Goal: Information Seeking & Learning: Check status

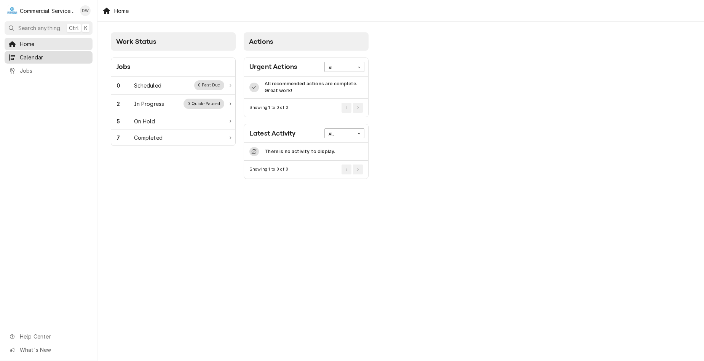
click at [18, 59] on div "Calendar" at bounding box center [48, 58] width 85 height 10
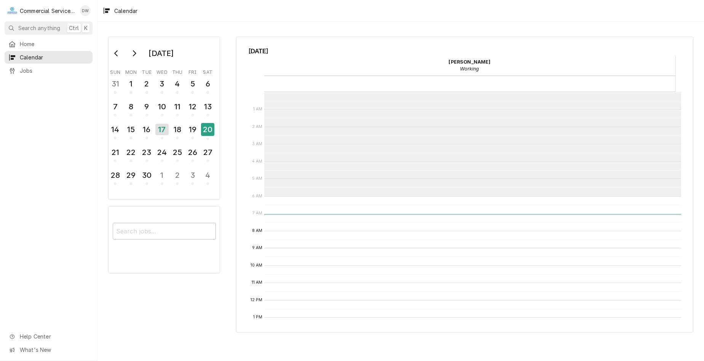
scroll to position [104, 0]
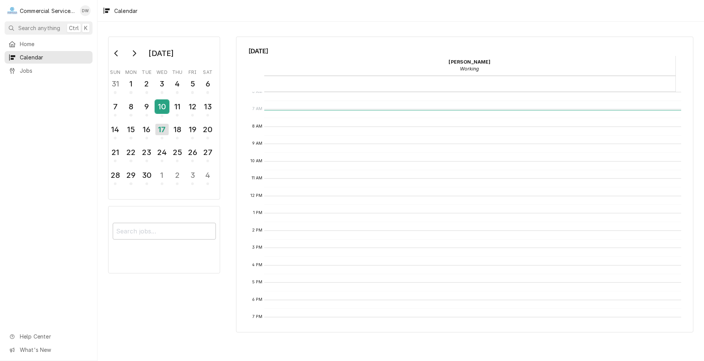
click at [161, 107] on div "10" at bounding box center [161, 106] width 13 height 13
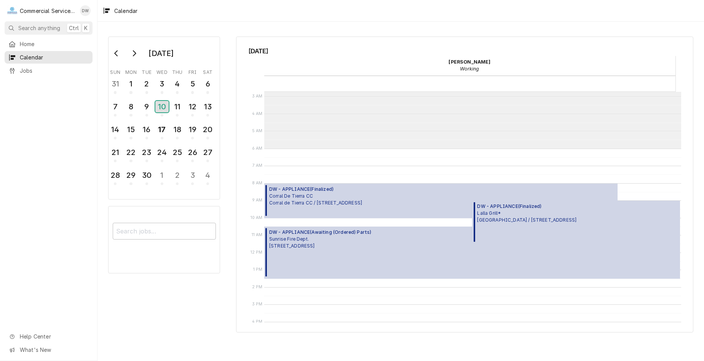
scroll to position [76, 0]
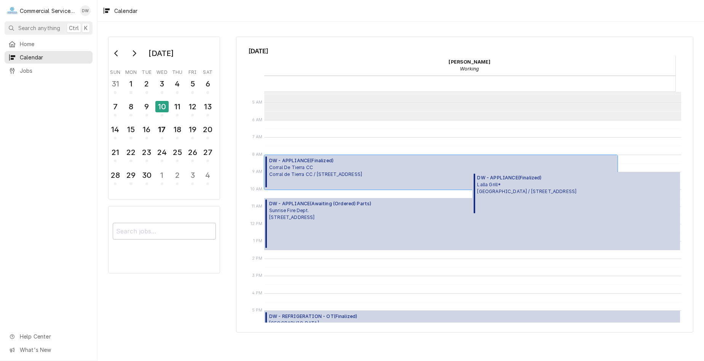
click at [362, 176] on span "Corral De Tierra CC Corral de Tierra CC / 81 Corral de Tierra Rd., Salinas, CA …" at bounding box center [315, 171] width 93 height 14
click at [506, 198] on div "DW - APPLIANCE ( Finalized ) Lalla Grill* Lalla Del Monte / 1400 Del Monte Cent…" at bounding box center [526, 193] width 99 height 39
click at [438, 212] on div "DW - APPLIANCE ( Awaiting (Ordered) Parts ) Sunrise Fire Dept. 880 Sunrise Dr.,…" at bounding box center [472, 224] width 416 height 52
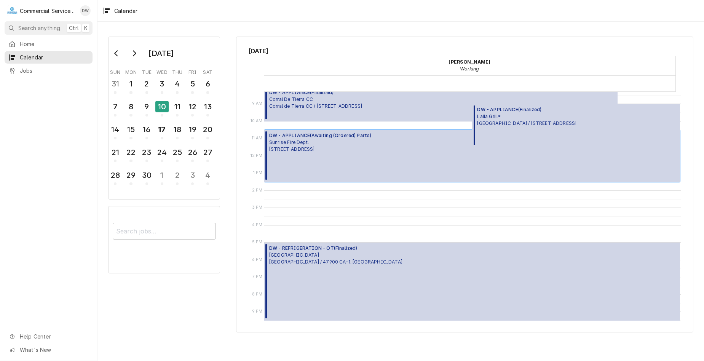
scroll to position [152, 0]
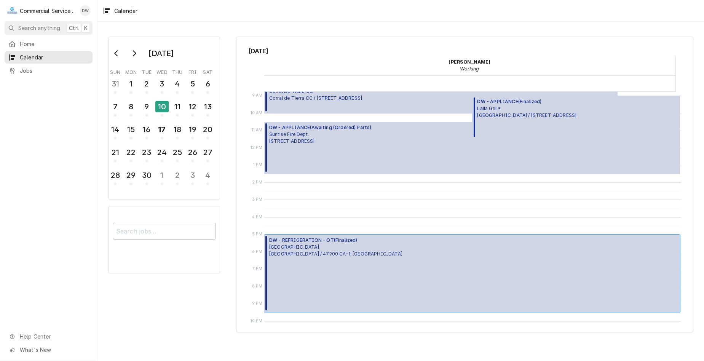
click at [366, 263] on div "DW - REFRIGERATION - OT ( Finalized ) POST RANCH INN POST RANCH INN / 47900 CA-…" at bounding box center [335, 273] width 133 height 73
click at [181, 102] on div "11" at bounding box center [177, 106] width 13 height 13
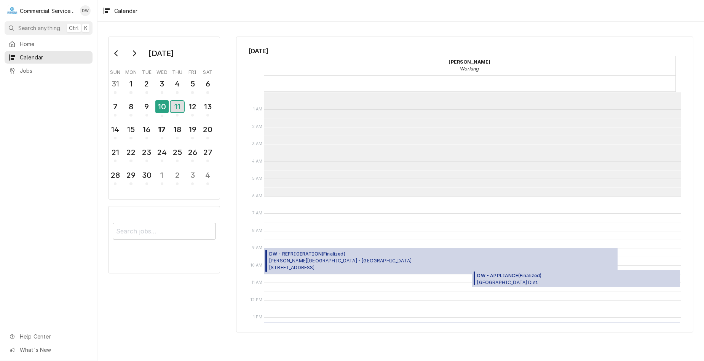
scroll to position [104, 0]
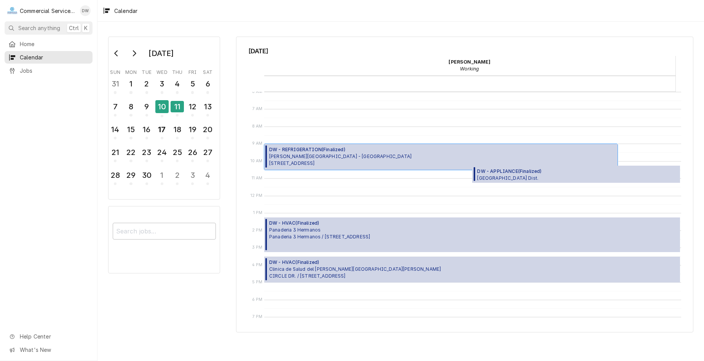
click at [350, 157] on div "DW - REFRIGERATION ( Finalized ) Alvarado Street Brewery - Salinas 301 Main St,…" at bounding box center [441, 157] width 354 height 26
click at [557, 175] on span "Alisal School Dist. FREMONT ELEMENTARY SCHOOL / 1255 E Market St, Salinas, CA 9…" at bounding box center [526, 178] width 99 height 6
click at [413, 237] on div "DW - HVAC ( Finalized ) Panaderia 3 Hermanos Panaderia 3 Hermanos / 545 E Alisa…" at bounding box center [472, 234] width 416 height 35
click at [406, 233] on div "DW - HVAC ( Finalized ) Panaderia 3 Hermanos Panaderia 3 Hermanos / 545 E Alisa…" at bounding box center [472, 234] width 416 height 35
click at [351, 272] on span "Clinica de Salud del Valle de Salinas CIRCLE DR. / 950 Circle Dr, Salinas, CA 9…" at bounding box center [355, 273] width 172 height 14
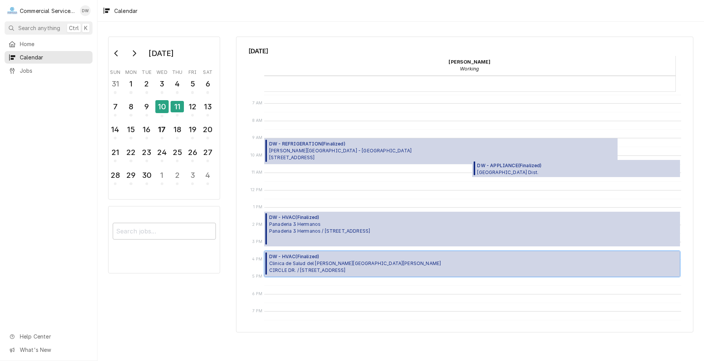
scroll to position [72, 0]
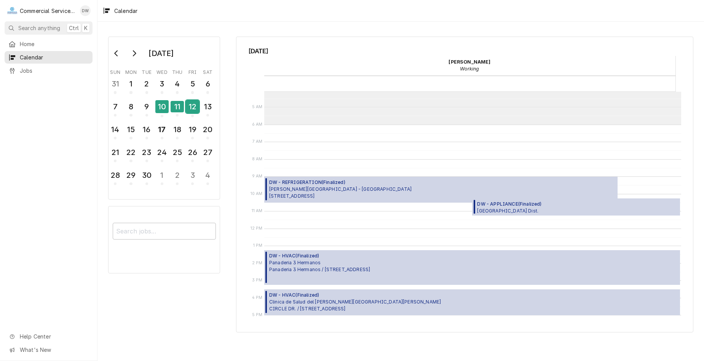
click at [197, 112] on div "12" at bounding box center [192, 106] width 13 height 13
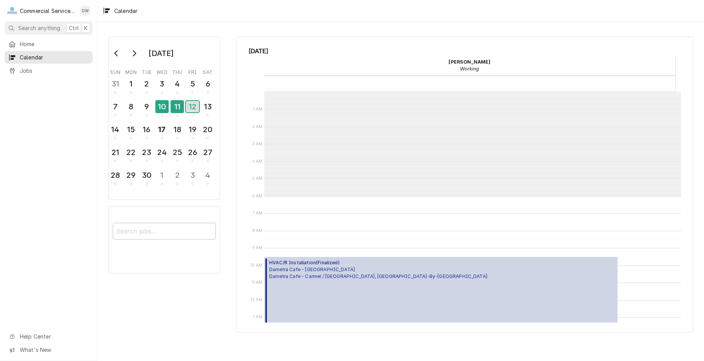
scroll to position [104, 0]
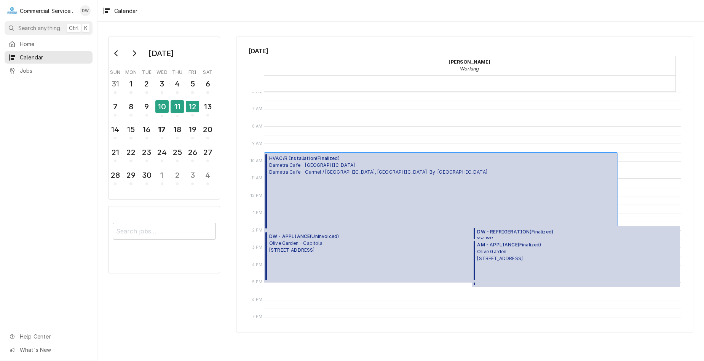
click at [341, 171] on span "Dametra Cafe - Carmel Dametra Cafe - Carmel / Ocean Ave, Carmel-By-The-Sea, CA …" at bounding box center [378, 169] width 218 height 14
click at [515, 229] on span "DW - REFRIGERATION ( Finalized )" at bounding box center [526, 231] width 99 height 7
click at [533, 264] on div "AM - APPLIANCE ( Finalized ) Olive Garden 1580 N. Main Street, Salinas, CA 93906" at bounding box center [509, 260] width 64 height 39
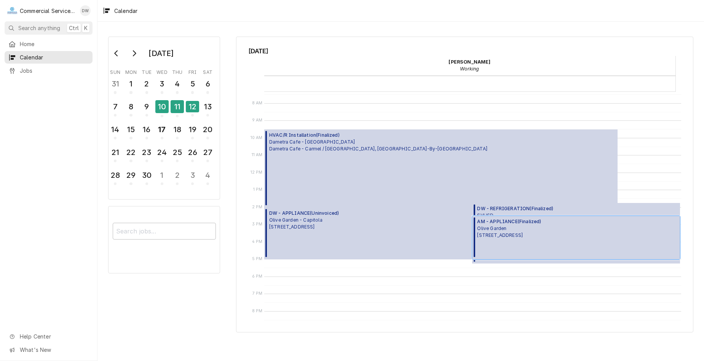
scroll to position [185, 0]
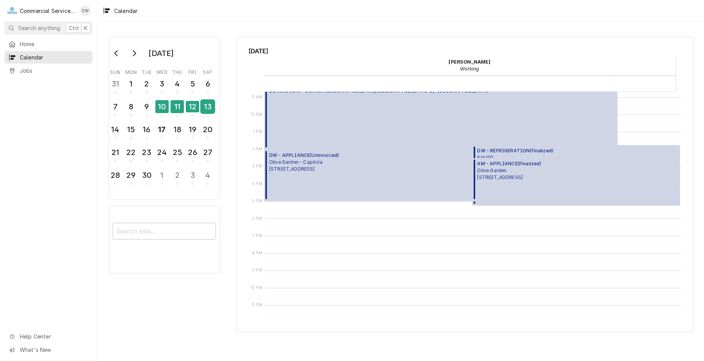
click at [206, 108] on div "13" at bounding box center [207, 106] width 13 height 13
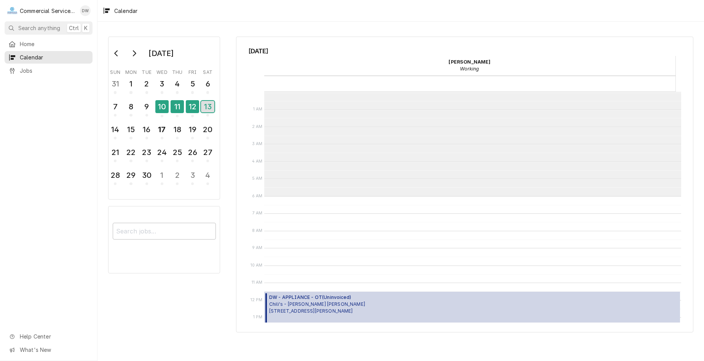
scroll to position [104, 0]
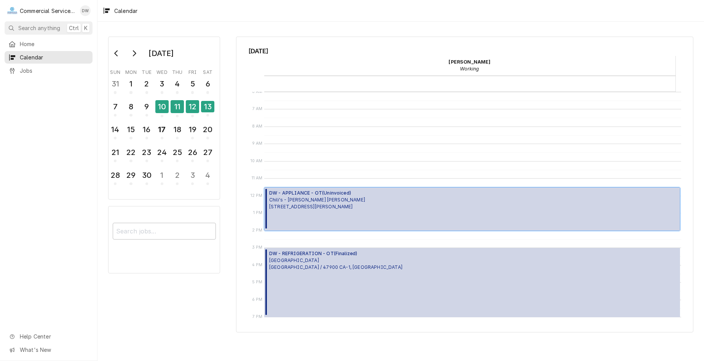
click at [384, 214] on div "DW - APPLIANCE - OT ( Uninvoiced ) Chili's - Morgan Hill 1039 Cochrane, Morgan …" at bounding box center [472, 208] width 416 height 43
click at [391, 304] on div "DW - REFRIGERATION - OT ( Finalized ) POST RANCH INN POST RANCH INN / 47900 CA-…" at bounding box center [472, 282] width 416 height 69
click at [121, 132] on div "14" at bounding box center [114, 129] width 13 height 13
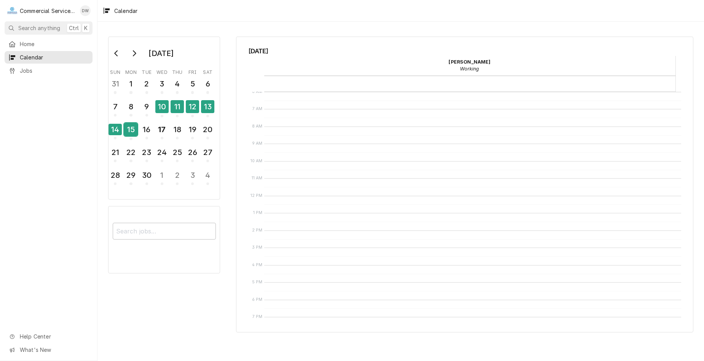
click at [132, 131] on div "15" at bounding box center [130, 129] width 13 height 13
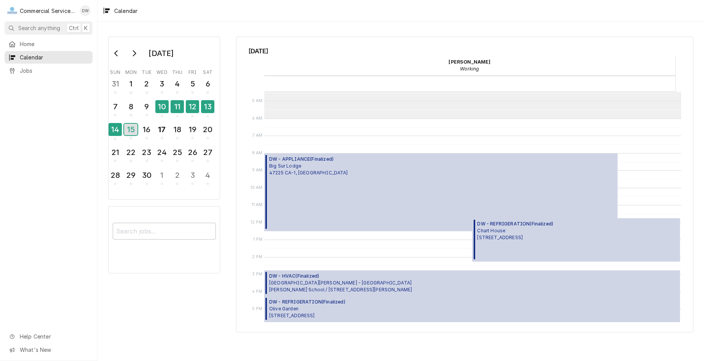
scroll to position [148, 0]
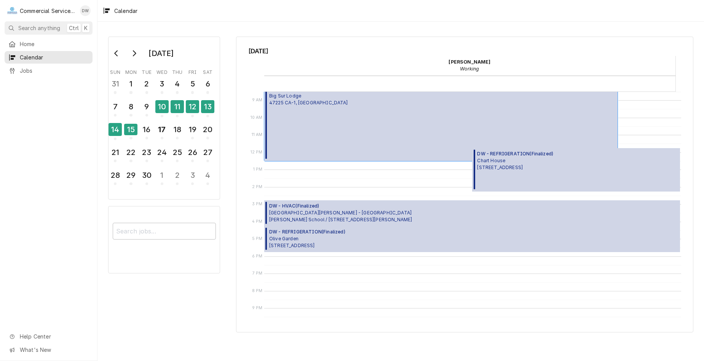
click at [401, 143] on div "DW - APPLIANCE ( Finalized ) Big Sur Lodge 47225 CA-1, Big Sur, CA 93920" at bounding box center [441, 122] width 354 height 78
click at [568, 185] on div "DW - REFRIGERATION ( Finalized ) Chart House 444 Cannery Row, Monterey, CA 93940" at bounding box center [576, 169] width 208 height 43
click at [303, 223] on div "DW - HVAC ( Finalized ) Santa Rita Union School District - MD McKinnon School /…" at bounding box center [340, 212] width 143 height 21
click at [301, 237] on span "Olive Garden 1580 N. Main Street, Salinas, CA 93906" at bounding box center [307, 242] width 76 height 14
click at [151, 135] on div "16" at bounding box center [146, 129] width 13 height 13
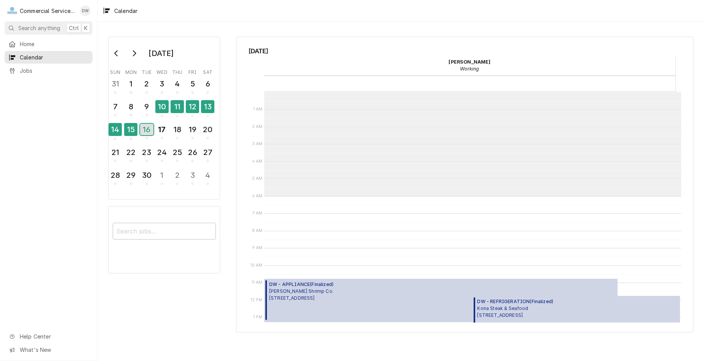
scroll to position [104, 0]
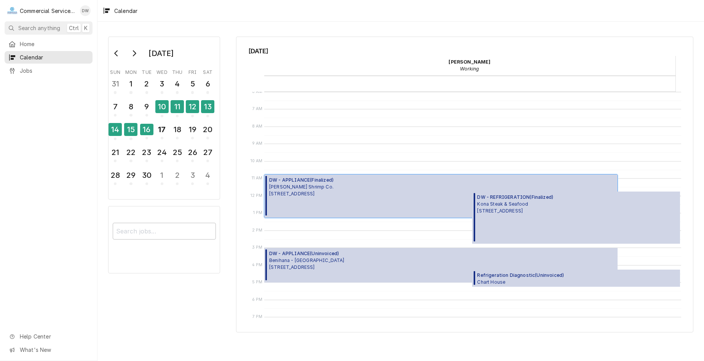
click at [365, 188] on div "DW - APPLIANCE ( Finalized ) Bubba Gump Shrimp Co. 720 Cannery Row, Monterey, C…" at bounding box center [441, 195] width 354 height 43
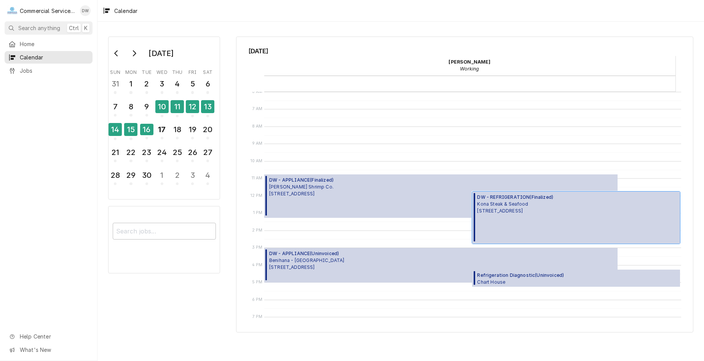
click at [534, 236] on div "DW - REFRIGERATION ( Finalized ) Kona Steak & Seafood 1200 Del Monte Center, Mo…" at bounding box center [515, 218] width 76 height 48
click at [380, 270] on div "DW - APPLIANCE ( Uninvoiced ) Benihana - Monterey 136 Olivier Street, Monterey,…" at bounding box center [441, 265] width 354 height 35
click at [578, 275] on div "Refrigeration Diagnostic ( Uninvoiced ) Chart House 444 Cannery Row, Monterey, …" at bounding box center [576, 278] width 208 height 18
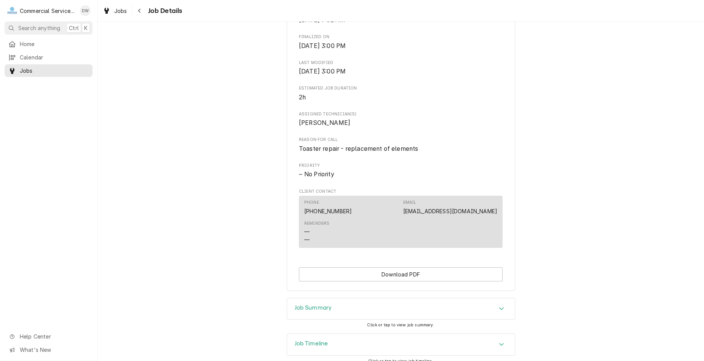
scroll to position [311, 0]
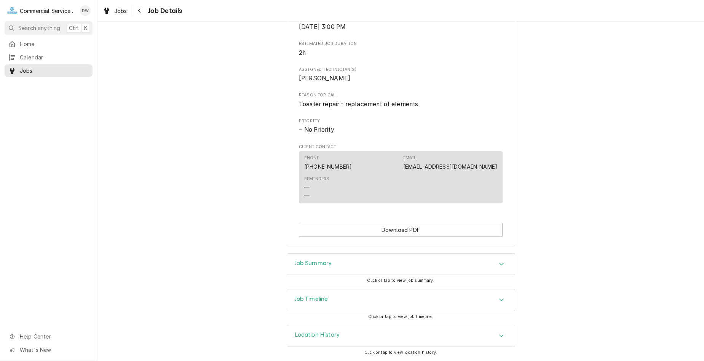
click at [458, 265] on div "Job Summary" at bounding box center [401, 263] width 228 height 21
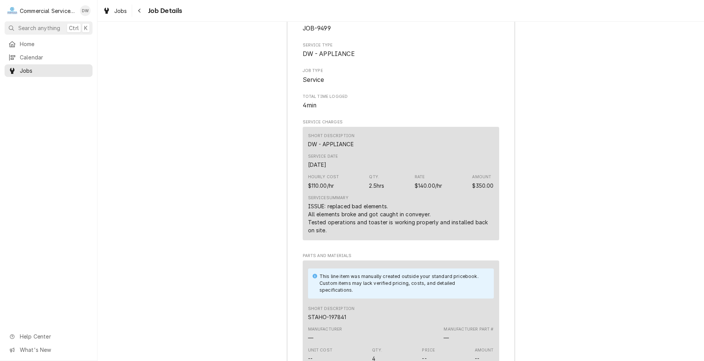
scroll to position [615, 0]
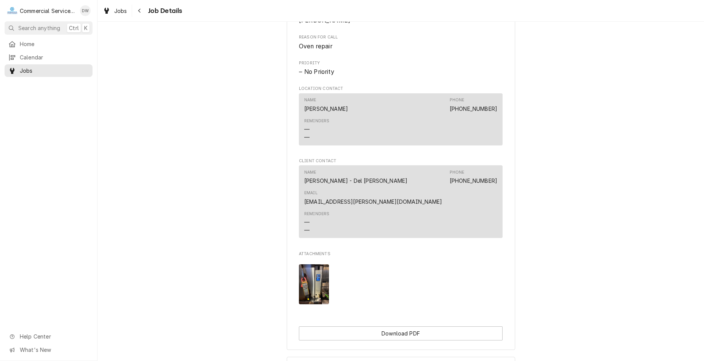
scroll to position [419, 0]
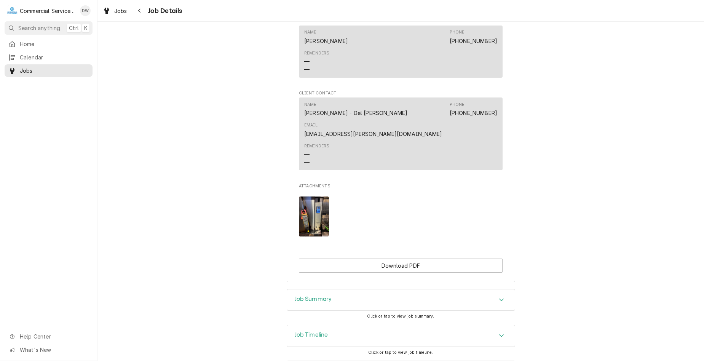
click at [484, 301] on div "Job Summary" at bounding box center [401, 299] width 228 height 21
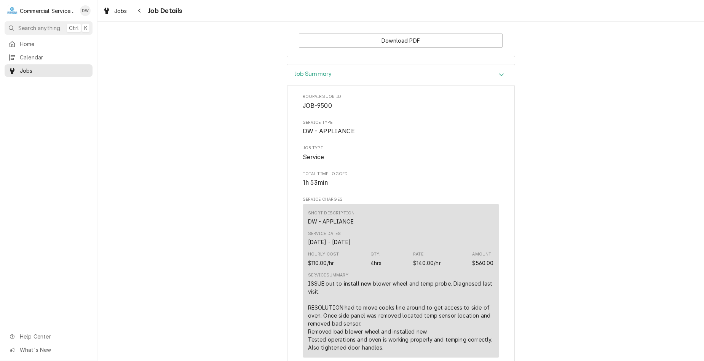
scroll to position [647, 0]
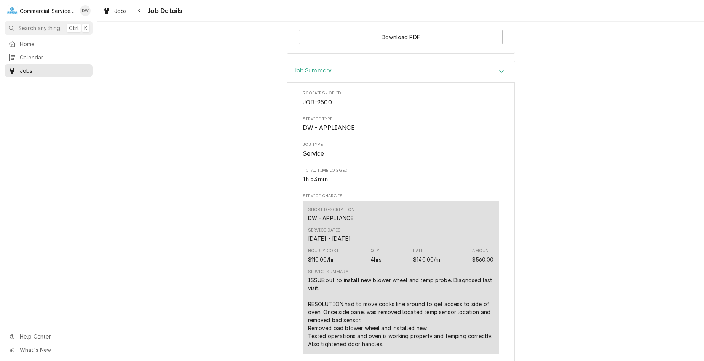
click at [501, 71] on icon "Accordion Header" at bounding box center [501, 71] width 5 height 6
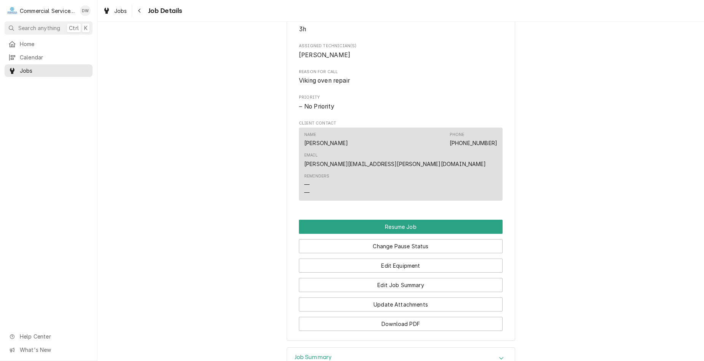
scroll to position [551, 0]
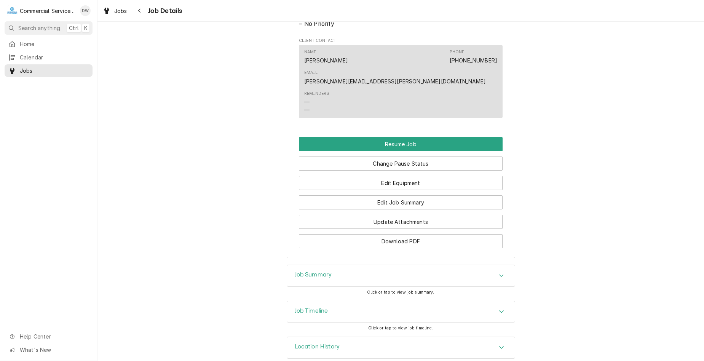
click at [352, 265] on div "Job Summary" at bounding box center [401, 275] width 228 height 21
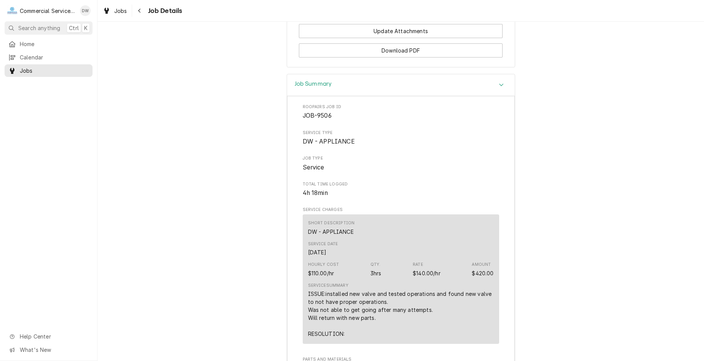
scroll to position [742, 0]
click at [483, 75] on div "Job Summary" at bounding box center [401, 86] width 228 height 22
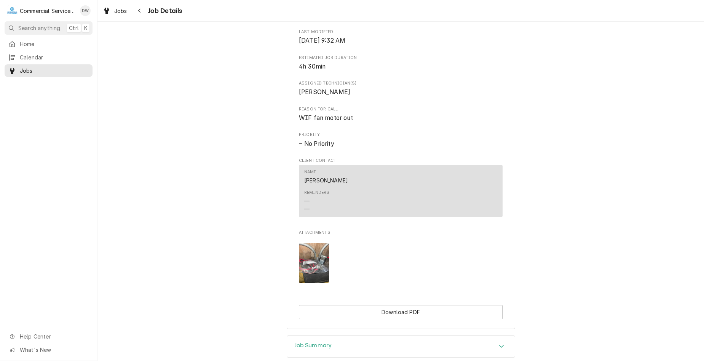
scroll to position [414, 0]
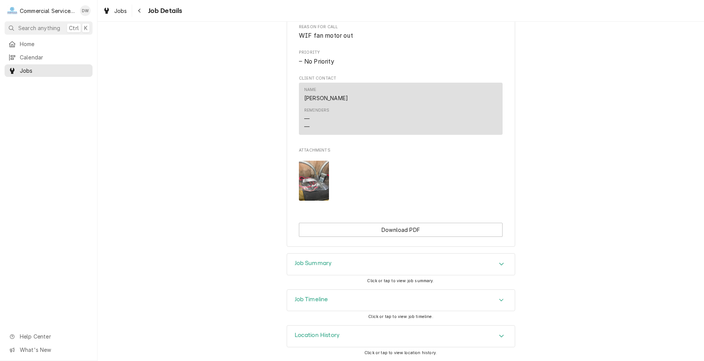
click at [398, 268] on div "Job Summary" at bounding box center [401, 263] width 228 height 21
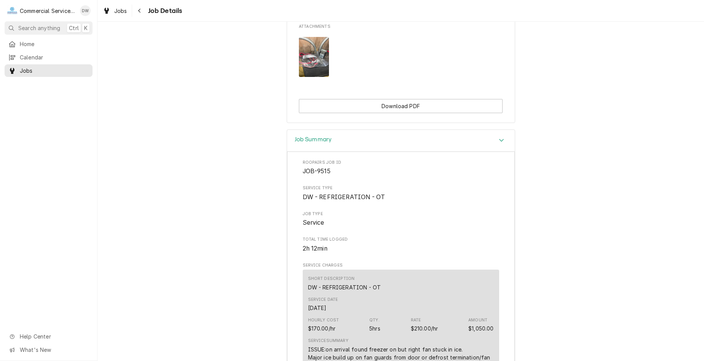
scroll to position [500, 0]
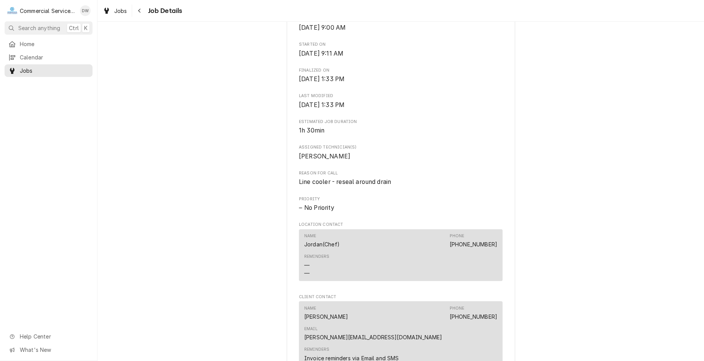
scroll to position [419, 0]
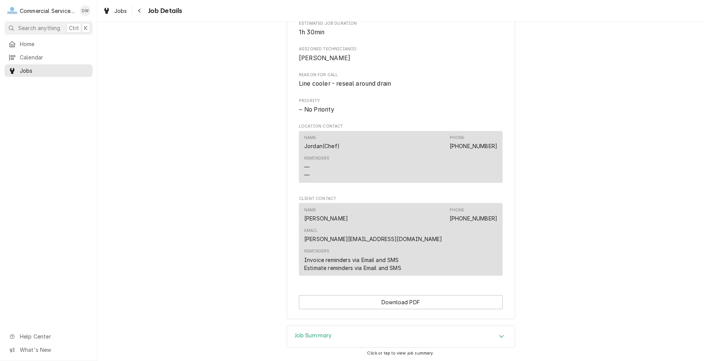
click at [455, 328] on div "Job Summary" at bounding box center [401, 336] width 228 height 21
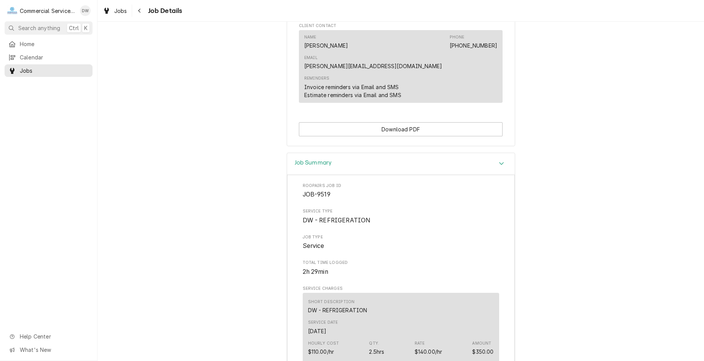
scroll to position [609, 0]
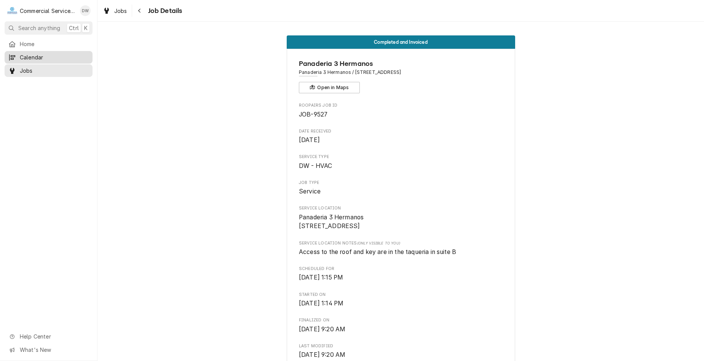
click at [43, 58] on span "Calendar" at bounding box center [54, 57] width 69 height 8
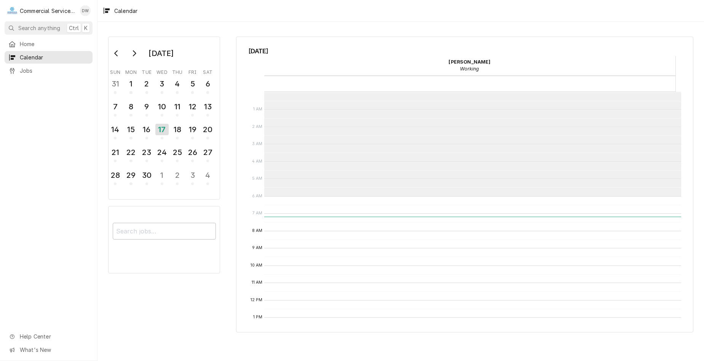
scroll to position [104, 0]
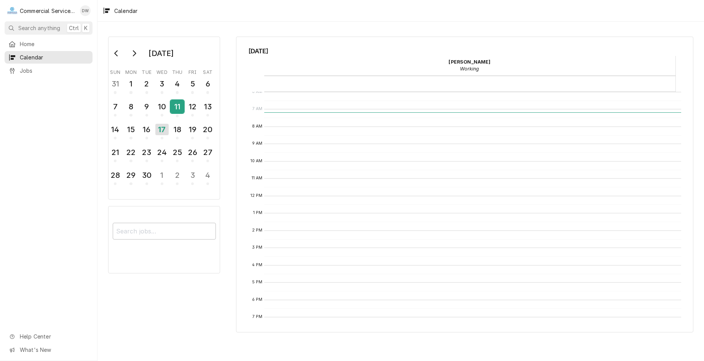
click at [172, 107] on div "11" at bounding box center [177, 106] width 13 height 13
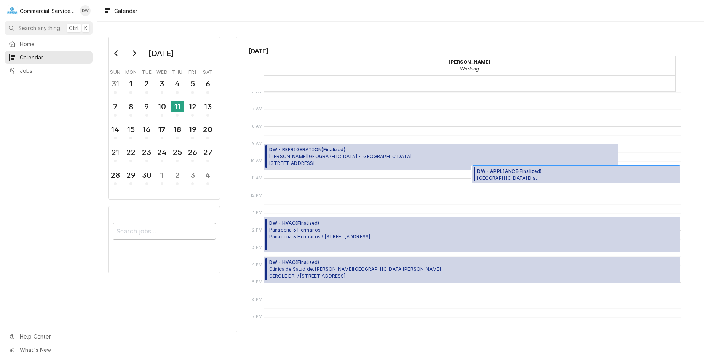
click at [559, 172] on span "DW - APPLIANCE ( Finalized )" at bounding box center [526, 171] width 99 height 7
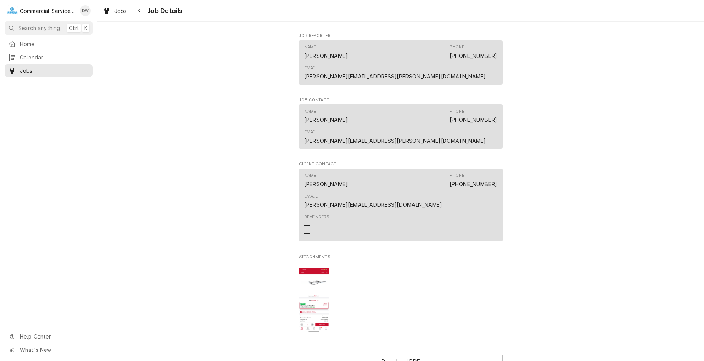
scroll to position [495, 0]
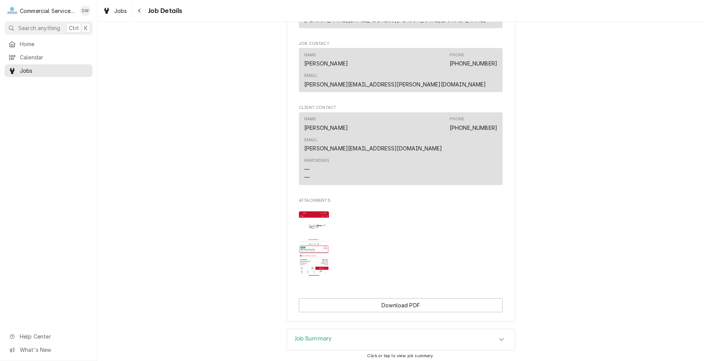
click at [487, 329] on div "Job Summary" at bounding box center [401, 339] width 228 height 21
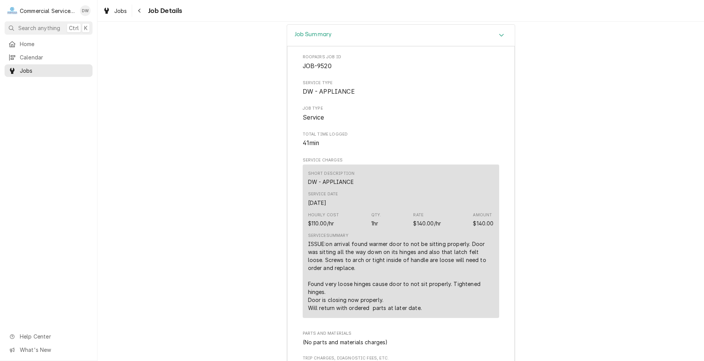
scroll to position [799, 0]
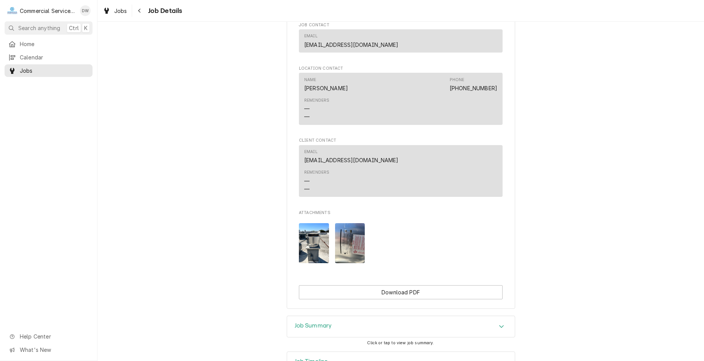
scroll to position [571, 0]
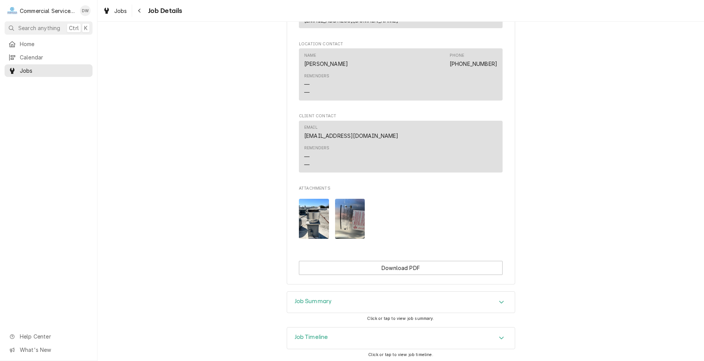
click at [499, 303] on icon "Accordion Header" at bounding box center [501, 302] width 5 height 3
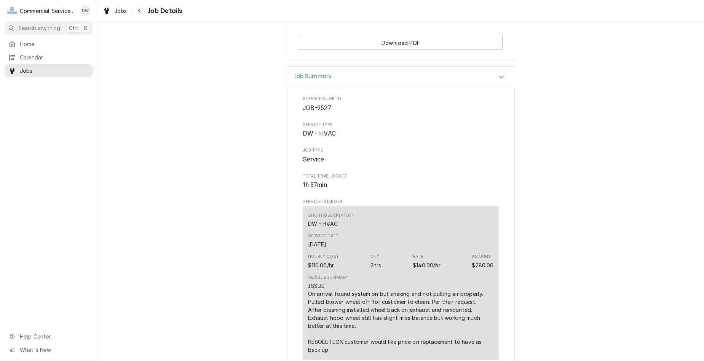
scroll to position [799, 0]
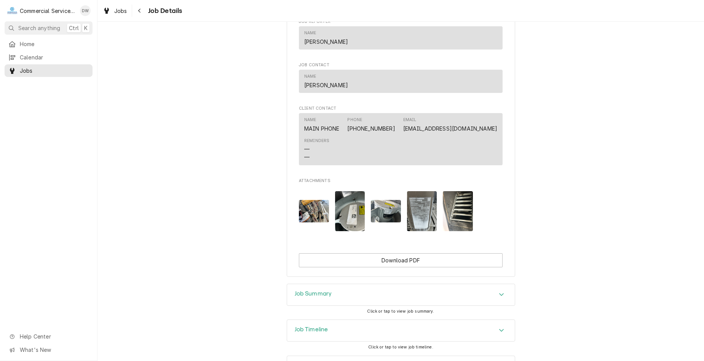
scroll to position [466, 0]
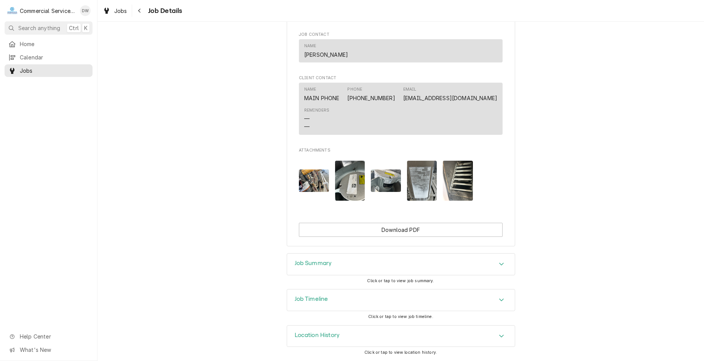
click at [481, 261] on div "Job Summary" at bounding box center [401, 263] width 228 height 21
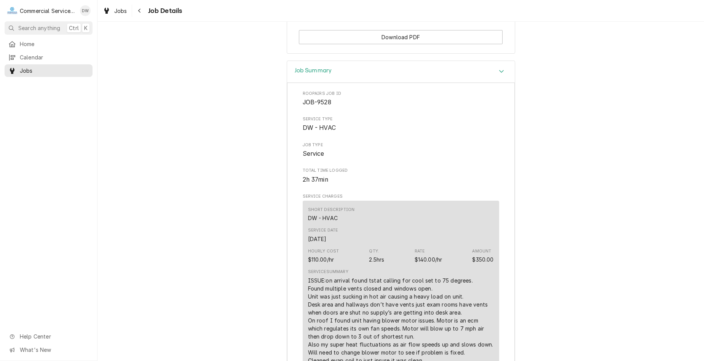
scroll to position [657, 0]
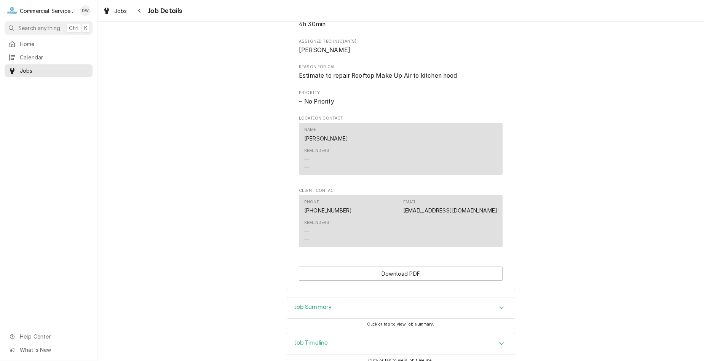
scroll to position [425, 0]
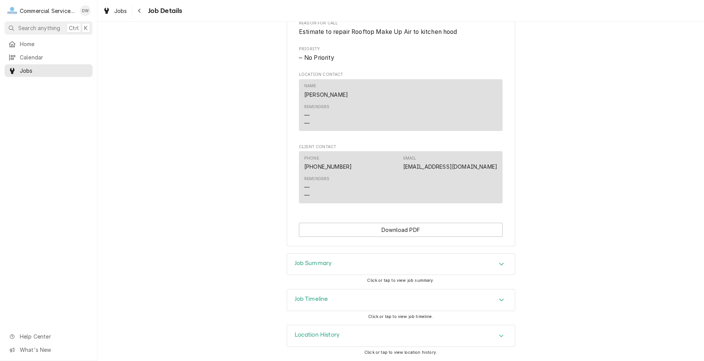
click at [447, 257] on div "Job Summary" at bounding box center [401, 263] width 228 height 21
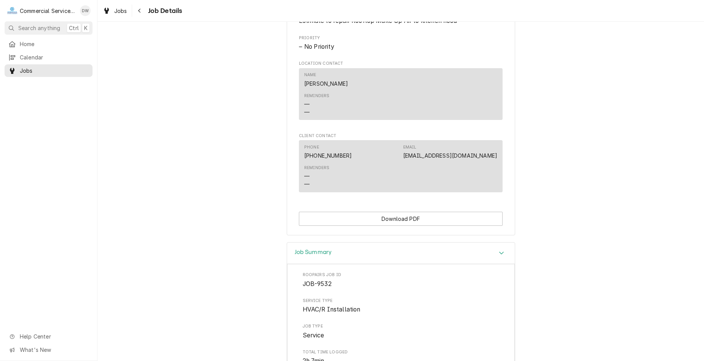
click at [496, 258] on div "Accordion Header" at bounding box center [501, 253] width 11 height 9
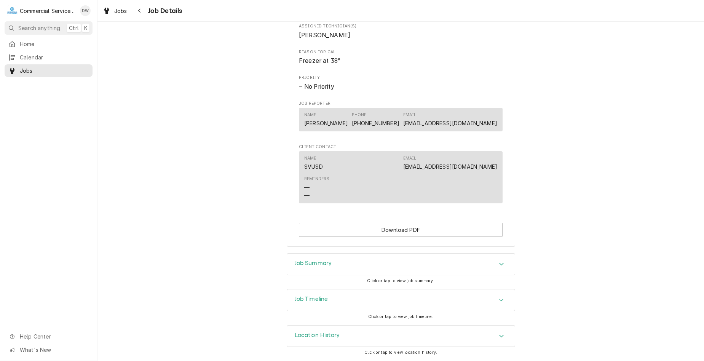
scroll to position [354, 0]
click at [467, 270] on div "Job Summary" at bounding box center [401, 263] width 228 height 21
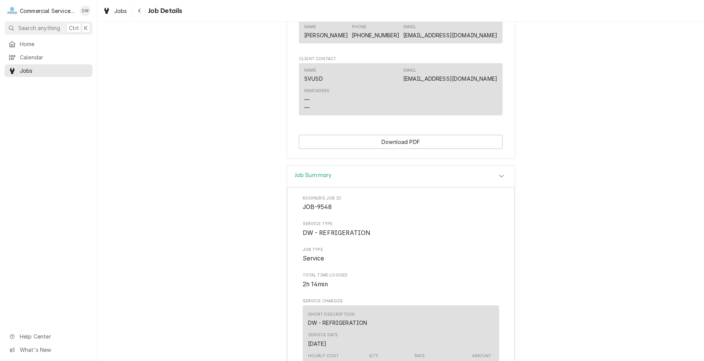
scroll to position [430, 0]
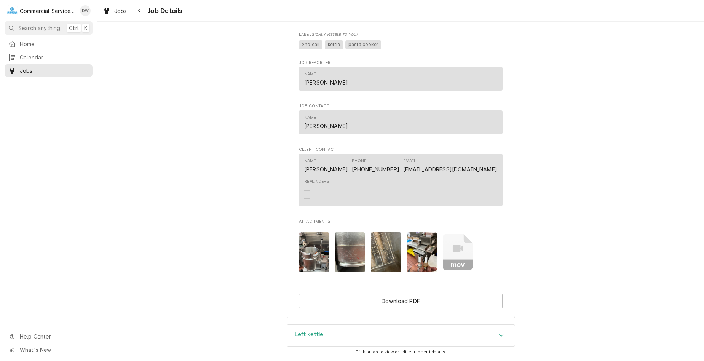
scroll to position [419, 0]
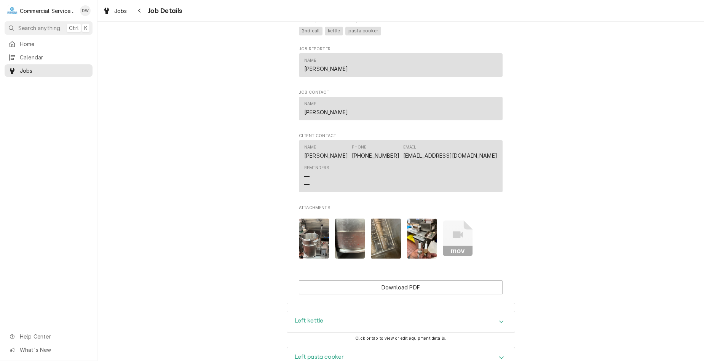
click at [457, 251] on icon "Attachments" at bounding box center [458, 238] width 30 height 36
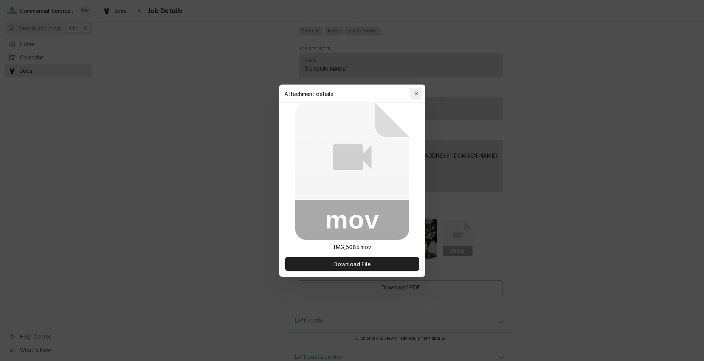
click at [414, 94] on icon "button" at bounding box center [416, 93] width 4 height 5
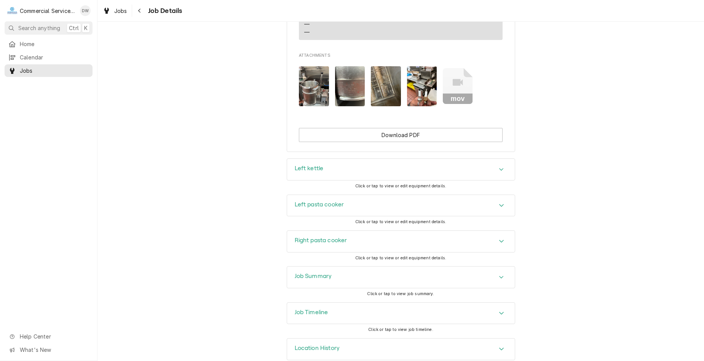
scroll to position [593, 0]
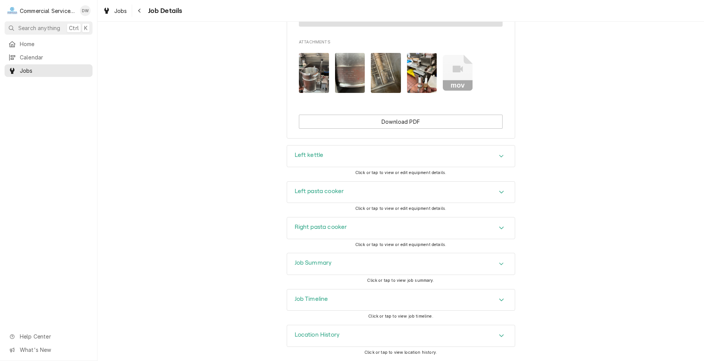
click at [450, 271] on div "Job Summary" at bounding box center [401, 263] width 228 height 21
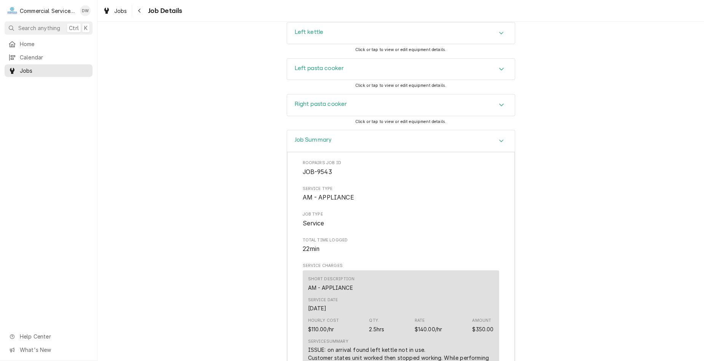
scroll to position [745, 0]
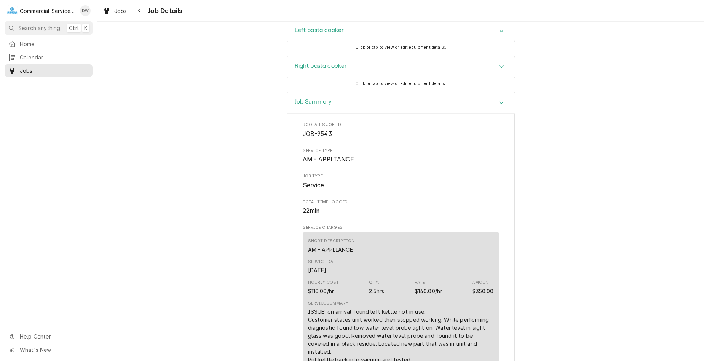
click at [499, 106] on icon "Accordion Header" at bounding box center [501, 103] width 5 height 6
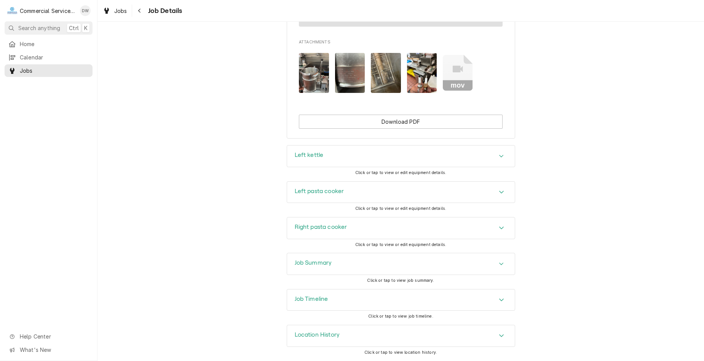
scroll to position [593, 0]
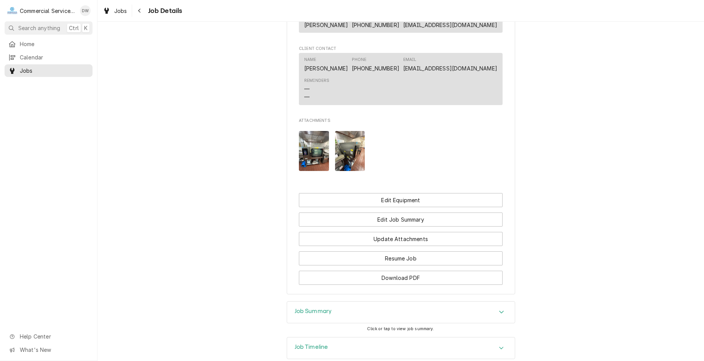
scroll to position [533, 0]
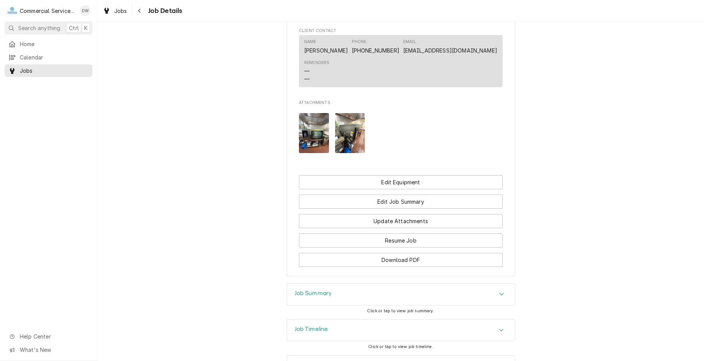
click at [499, 297] on icon "Accordion Header" at bounding box center [501, 294] width 5 height 6
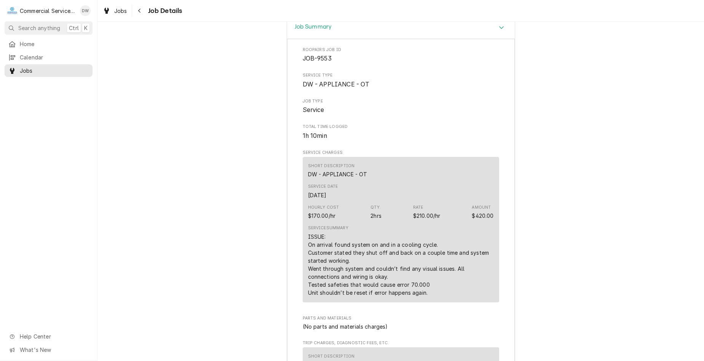
scroll to position [571, 0]
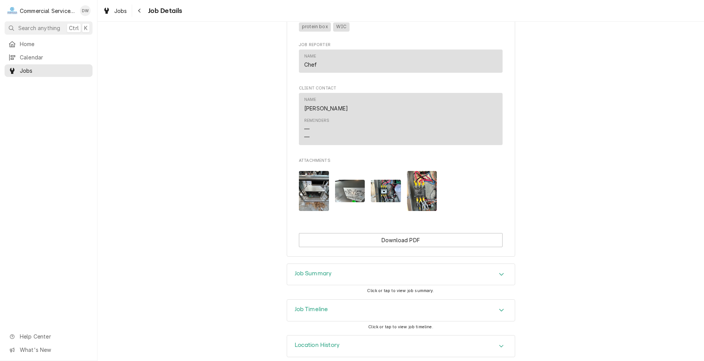
scroll to position [486, 0]
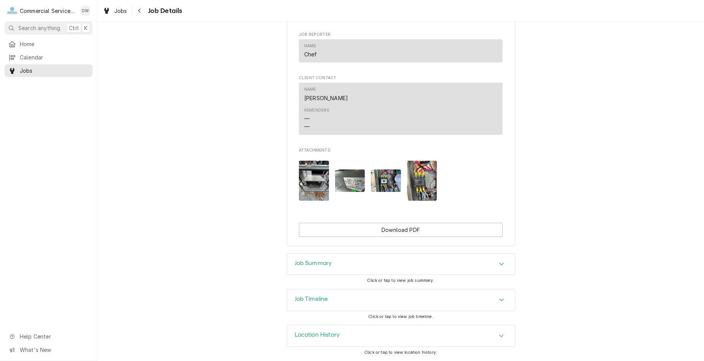
click at [373, 266] on div "Job Summary" at bounding box center [401, 263] width 228 height 21
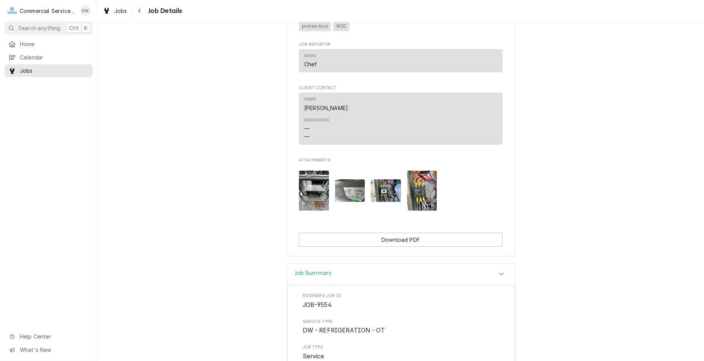
scroll to position [387, 0]
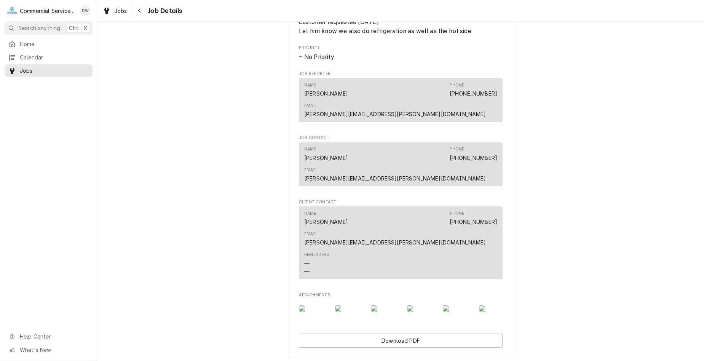
scroll to position [507, 0]
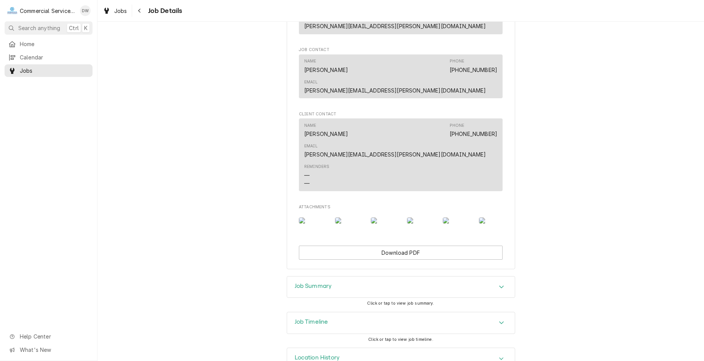
click at [406, 276] on div "Job Summary" at bounding box center [401, 286] width 228 height 21
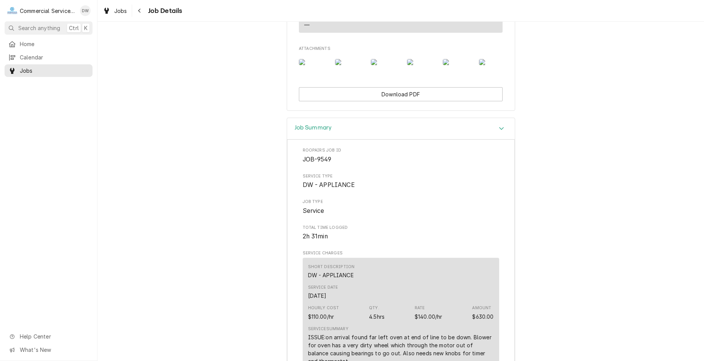
scroll to position [735, 0]
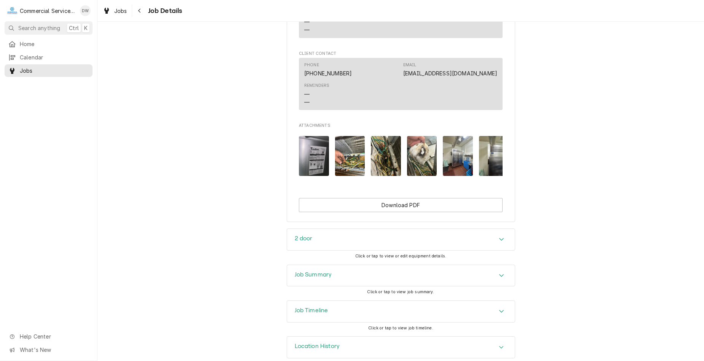
scroll to position [484, 0]
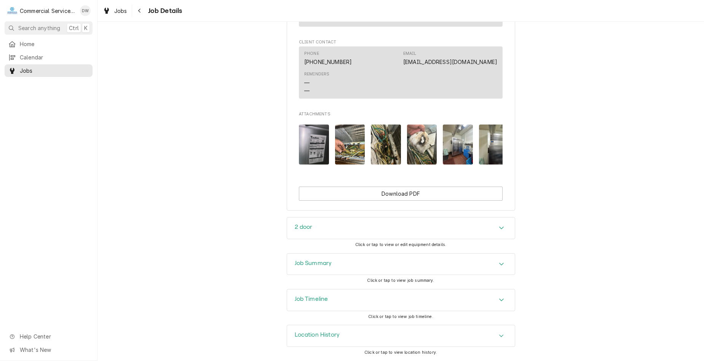
click at [394, 268] on div "Job Summary" at bounding box center [401, 263] width 228 height 21
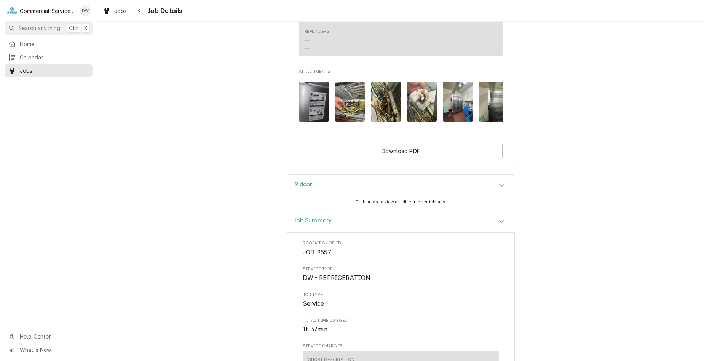
scroll to position [598, 0]
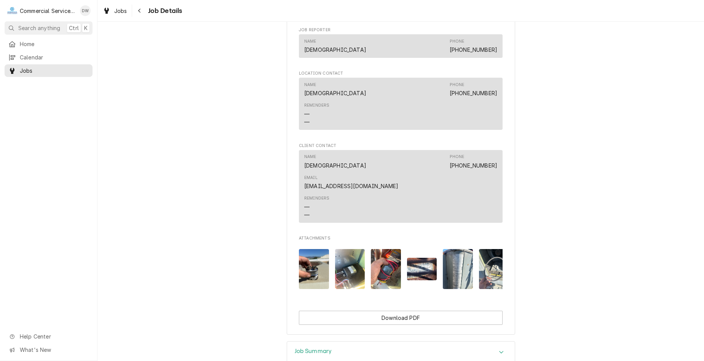
scroll to position [457, 0]
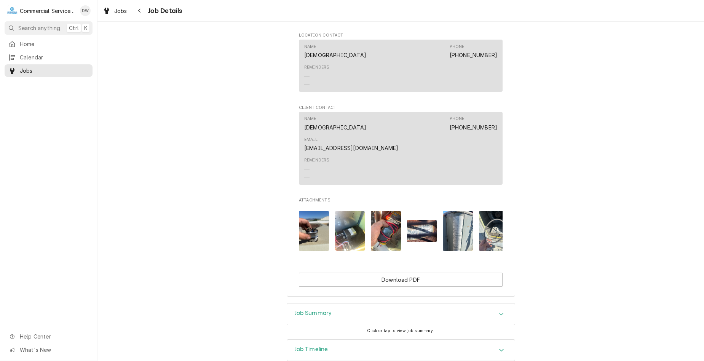
click at [458, 314] on div "Job Summary" at bounding box center [401, 313] width 228 height 21
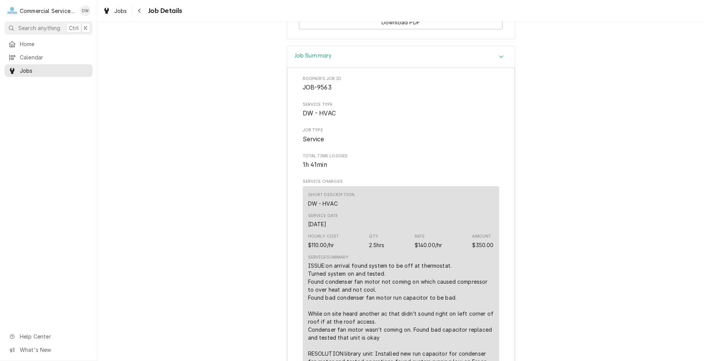
scroll to position [761, 0]
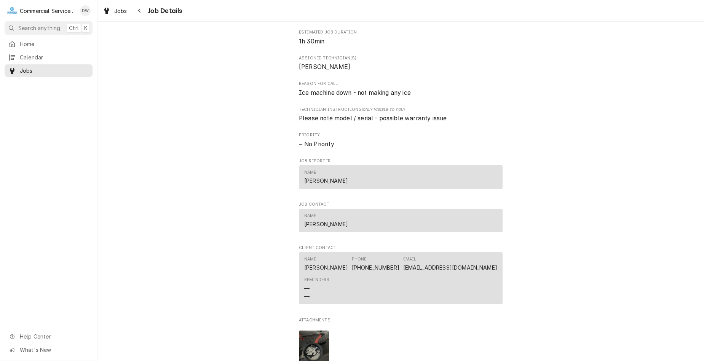
scroll to position [457, 0]
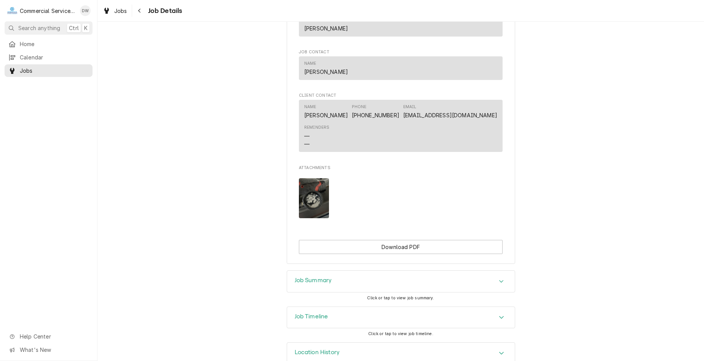
click at [383, 292] on div "Job Summary" at bounding box center [401, 281] width 228 height 21
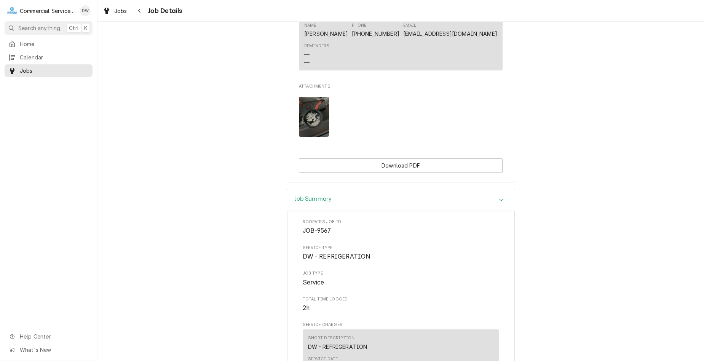
scroll to position [495, 0]
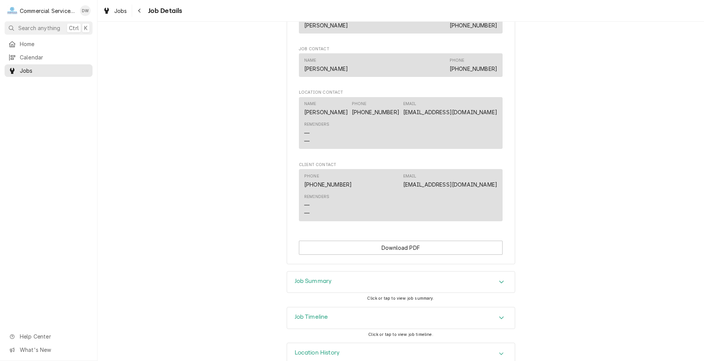
scroll to position [457, 0]
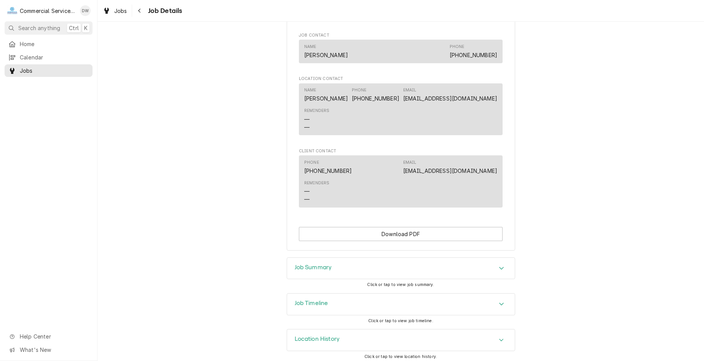
click at [496, 279] on div "Job Summary" at bounding box center [401, 268] width 228 height 21
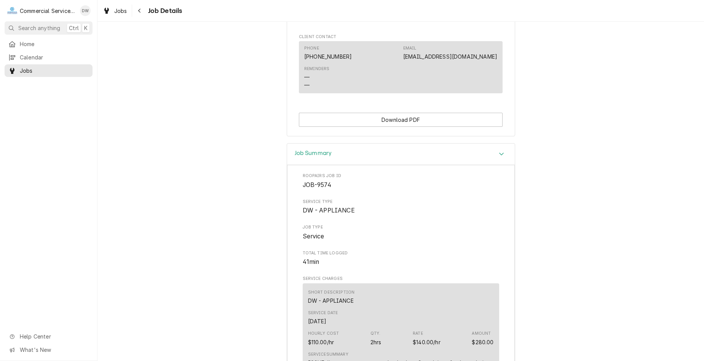
scroll to position [609, 0]
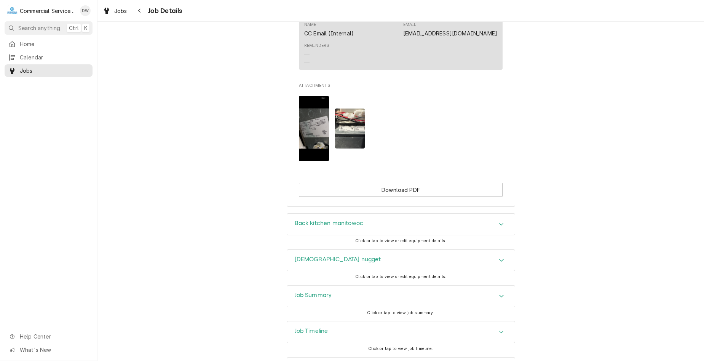
scroll to position [698, 0]
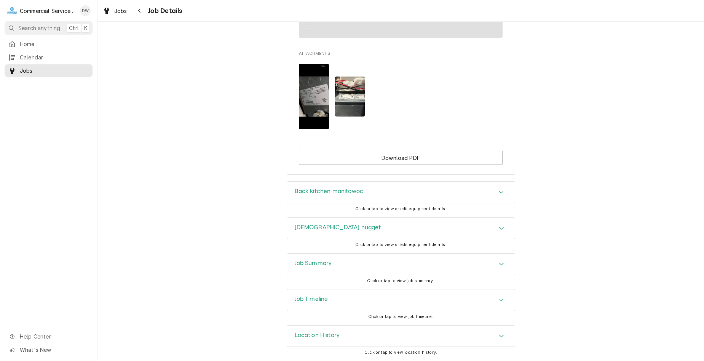
click at [454, 265] on div "Job Summary" at bounding box center [401, 263] width 228 height 21
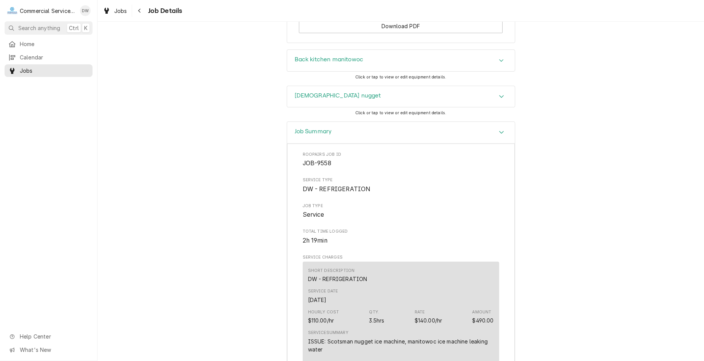
scroll to position [812, 0]
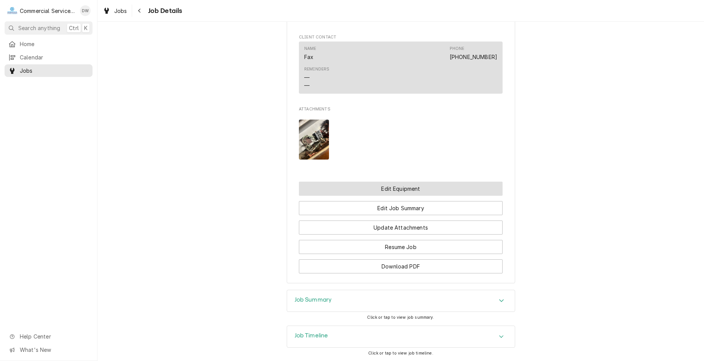
scroll to position [533, 0]
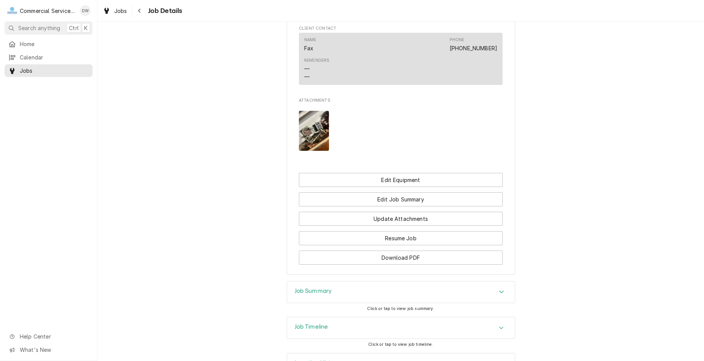
click at [483, 303] on div "Job Summary" at bounding box center [401, 291] width 228 height 21
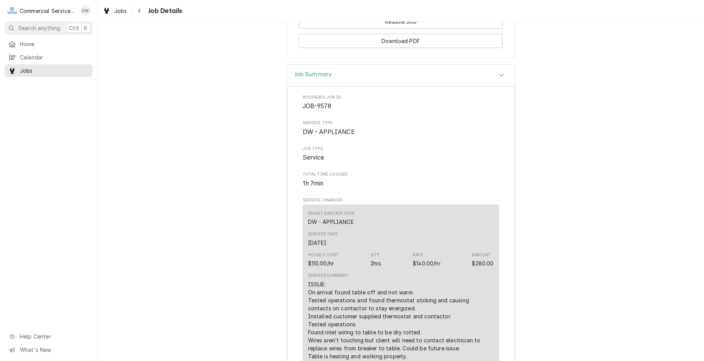
scroll to position [761, 0]
